Goal: Information Seeking & Learning: Learn about a topic

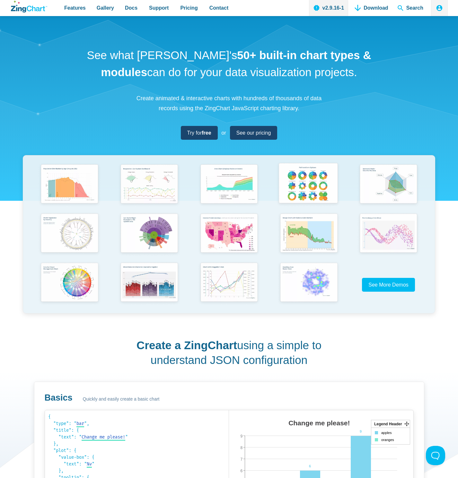
click at [299, 193] on img "App Content" at bounding box center [308, 183] width 66 height 47
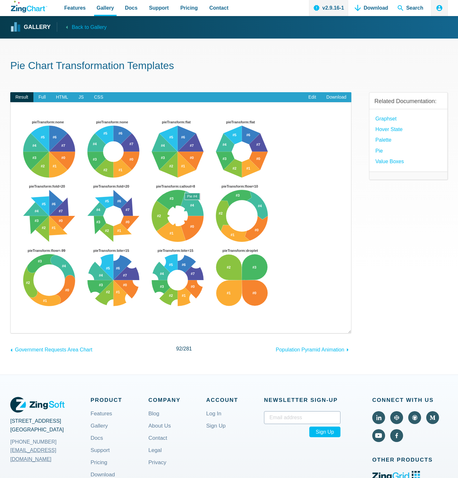
click at [17, 326] on area "App Content" at bounding box center [17, 326] width 0 height 0
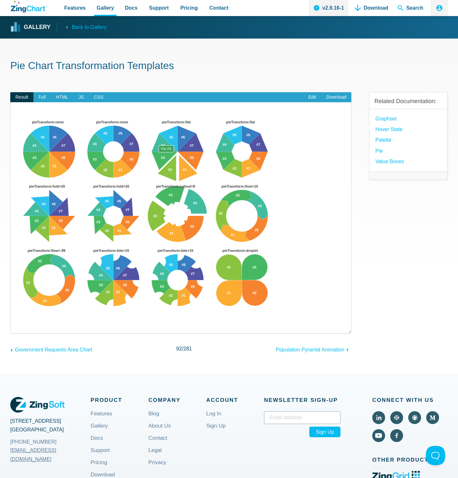
click at [17, 326] on area "App Content" at bounding box center [17, 326] width 0 height 0
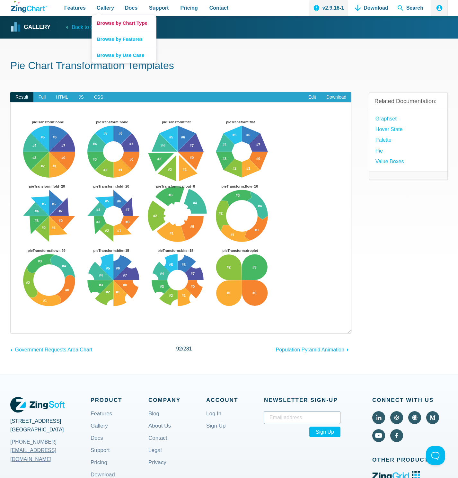
click at [115, 24] on link "Browse by Chart Type" at bounding box center [124, 23] width 64 height 16
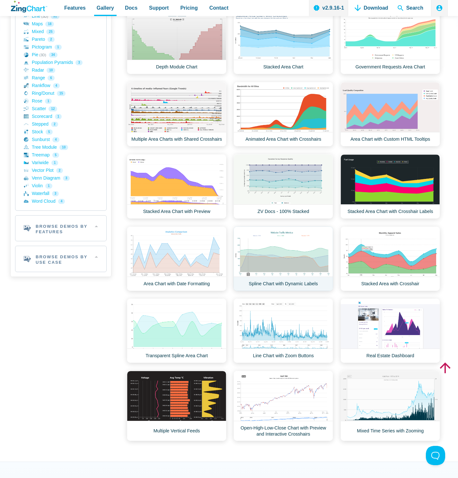
scroll to position [308, 0]
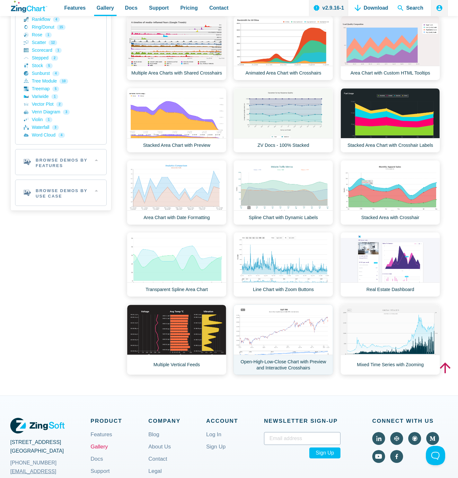
click at [289, 333] on link "Open-High-Low-Close Chart with Preview and Interactive Crosshairs" at bounding box center [282, 339] width 99 height 70
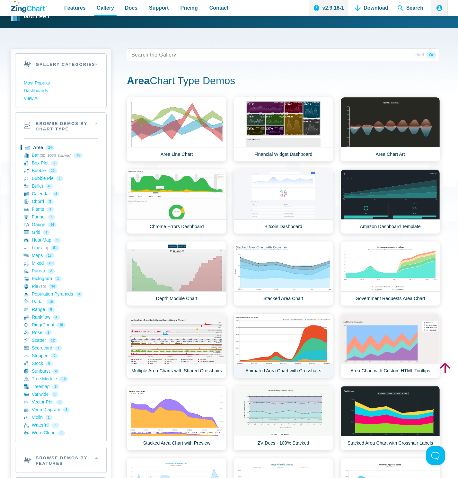
scroll to position [0, 0]
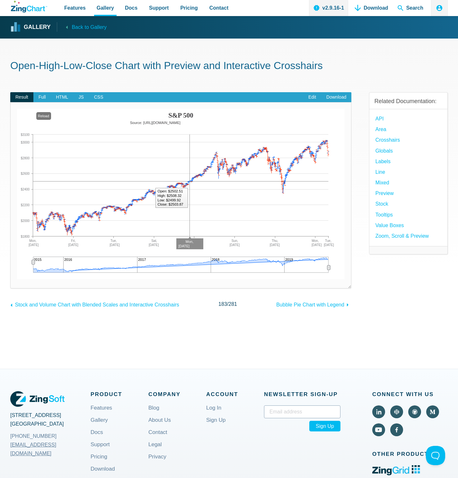
click at [191, 206] on img "App Content" at bounding box center [180, 194] width 327 height 170
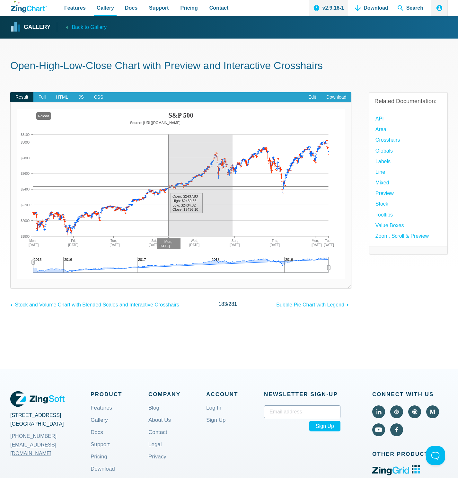
drag, startPoint x: 172, startPoint y: 179, endPoint x: 232, endPoint y: 209, distance: 67.0
click at [232, 209] on img "App Content" at bounding box center [180, 194] width 327 height 170
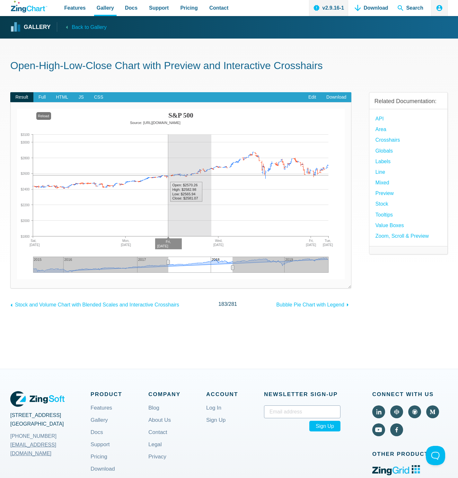
drag, startPoint x: 168, startPoint y: 176, endPoint x: 222, endPoint y: 178, distance: 53.3
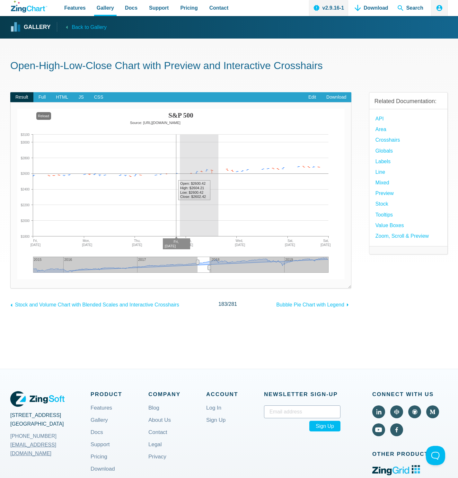
drag, startPoint x: 192, startPoint y: 185, endPoint x: 229, endPoint y: 184, distance: 37.6
click at [229, 184] on img "App Content" at bounding box center [180, 194] width 327 height 170
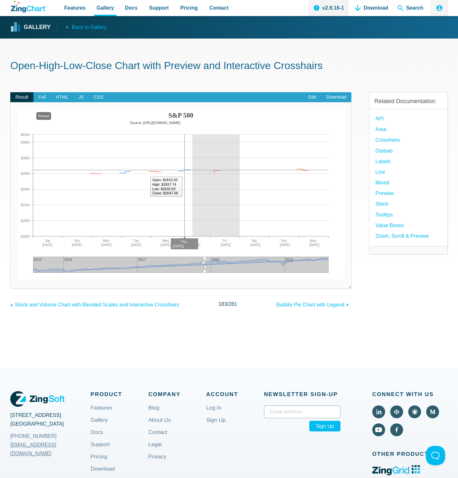
drag, startPoint x: 211, startPoint y: 185, endPoint x: 234, endPoint y: 192, distance: 23.3
click at [239, 185] on img "App Content" at bounding box center [180, 194] width 327 height 170
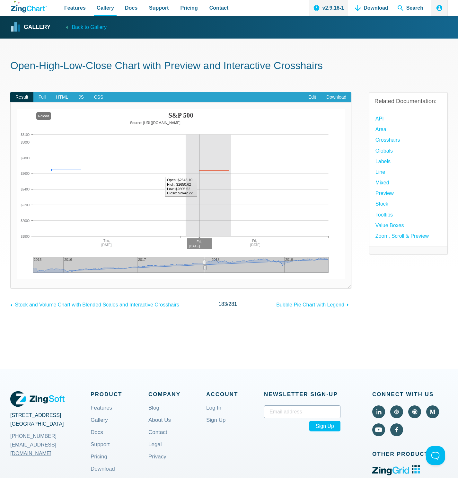
drag, startPoint x: 185, startPoint y: 188, endPoint x: 231, endPoint y: 185, distance: 45.7
click at [231, 185] on img "App Content" at bounding box center [180, 194] width 327 height 170
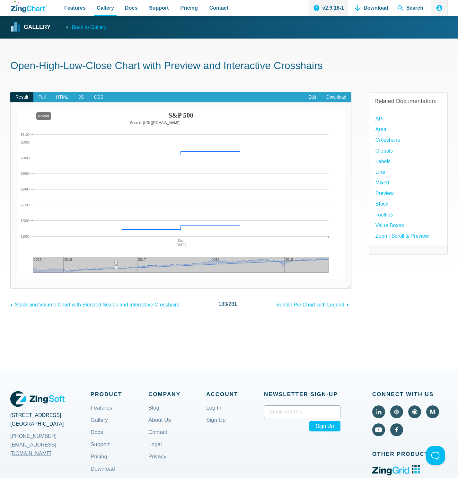
drag, startPoint x: 204, startPoint y: 262, endPoint x: 116, endPoint y: 262, distance: 88.3
click at [116, 262] on div "App Content" at bounding box center [116, 268] width 10 height 12
drag, startPoint x: 140, startPoint y: 265, endPoint x: 162, endPoint y: 265, distance: 21.8
click at [162, 265] on div "App Content" at bounding box center [222, 264] width 212 height 16
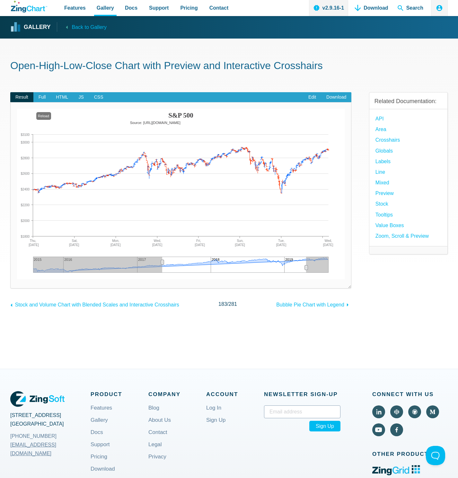
drag, startPoint x: 165, startPoint y: 267, endPoint x: 295, endPoint y: 270, distance: 129.7
click at [307, 266] on div "App Content" at bounding box center [306, 268] width 10 height 12
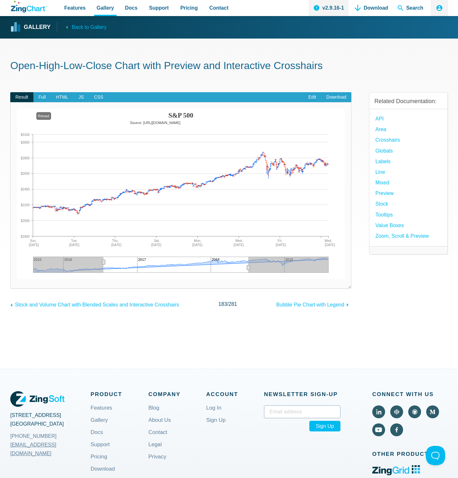
drag, startPoint x: 254, startPoint y: 266, endPoint x: 196, endPoint y: 264, distance: 58.7
click at [196, 264] on div "App Content" at bounding box center [175, 264] width 145 height 16
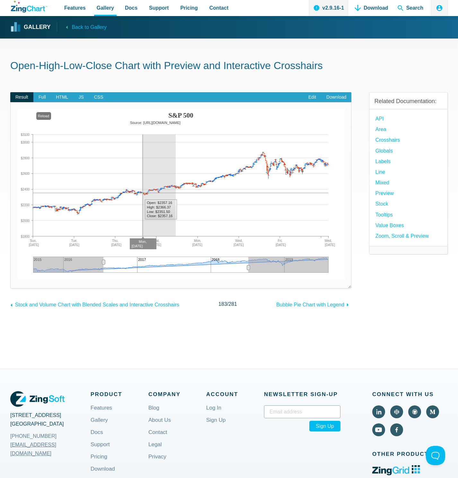
drag, startPoint x: 142, startPoint y: 199, endPoint x: 176, endPoint y: 199, distance: 33.7
click at [176, 199] on img "App Content" at bounding box center [180, 194] width 327 height 170
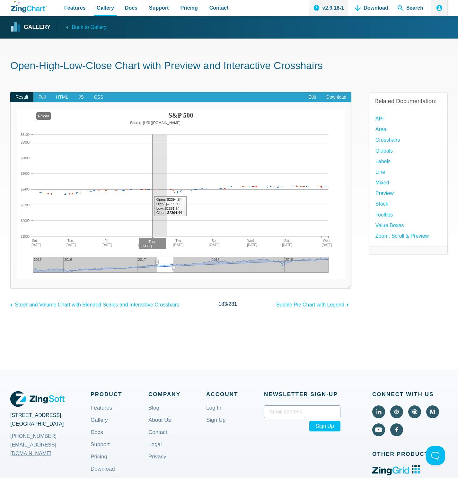
drag, startPoint x: 152, startPoint y: 197, endPoint x: 167, endPoint y: 195, distance: 15.5
click at [172, 195] on img "App Content" at bounding box center [180, 194] width 327 height 170
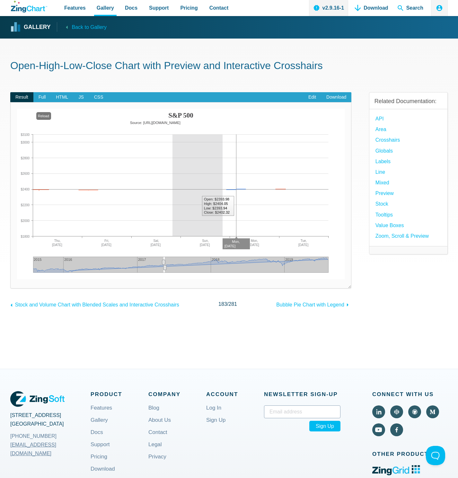
drag, startPoint x: 204, startPoint y: 191, endPoint x: 238, endPoint y: 192, distance: 33.7
click at [237, 192] on img "App Content" at bounding box center [180, 194] width 327 height 170
